Goal: Information Seeking & Learning: Learn about a topic

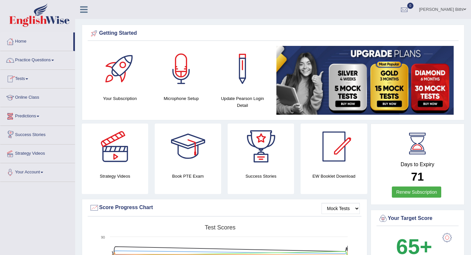
click at [38, 118] on link "Predictions" at bounding box center [37, 115] width 75 height 16
click at [38, 133] on link "Latest Predictions" at bounding box center [42, 131] width 61 height 12
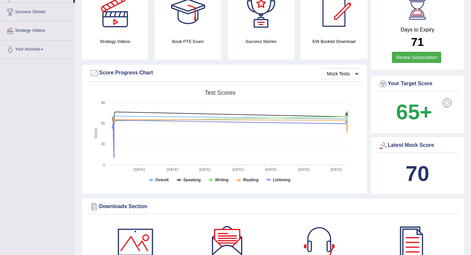
scroll to position [136, 0]
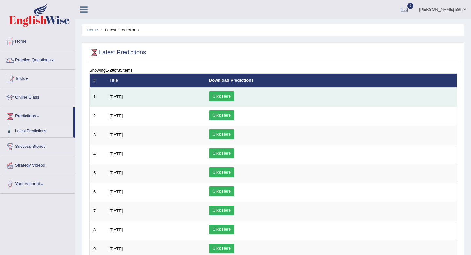
click at [234, 100] on link "Click Here" at bounding box center [221, 96] width 25 height 10
